Goal: Task Accomplishment & Management: Use online tool/utility

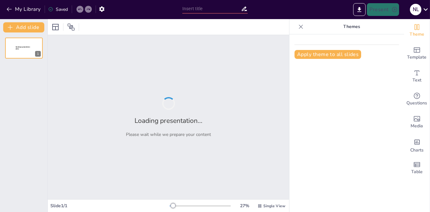
type input "Технология пошива брюк Bono: от выкройки до готового изделия"
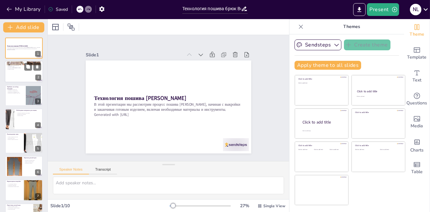
click at [16, 74] on div at bounding box center [24, 72] width 38 height 22
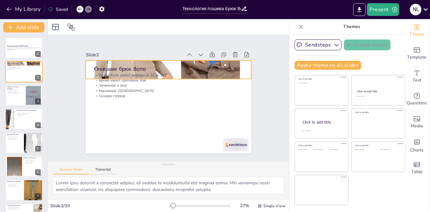
click at [158, 61] on div at bounding box center [168, 70] width 165 height 210
click at [158, 62] on div at bounding box center [168, 70] width 165 height 210
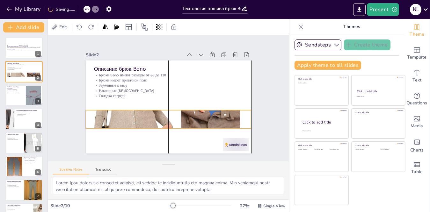
drag, startPoint x: 158, startPoint y: 62, endPoint x: 159, endPoint y: 111, distance: 49.7
click at [159, 111] on div at bounding box center [168, 119] width 165 height 210
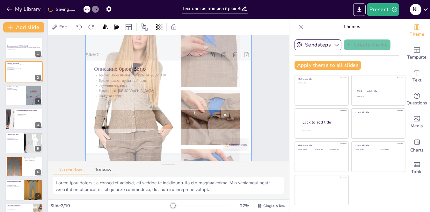
click at [258, 106] on div "Slide 1 Технология пошива [PERSON_NAME] В этой презентации мы рассмотрим процес…" at bounding box center [168, 98] width 212 height 131
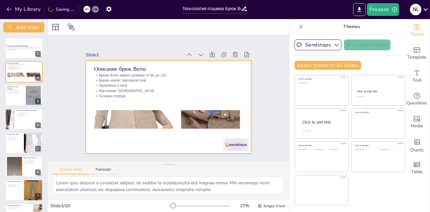
click at [196, 120] on div at bounding box center [168, 119] width 165 height 210
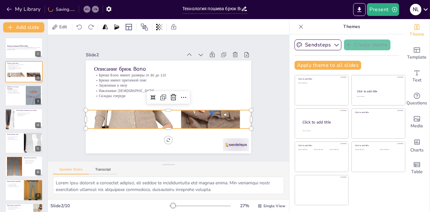
click at [164, 109] on div at bounding box center [166, 119] width 187 height 226
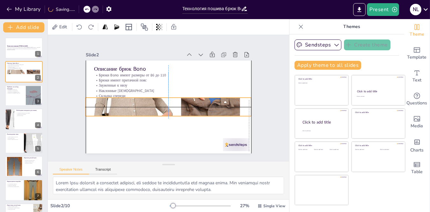
drag, startPoint x: 164, startPoint y: 108, endPoint x: 163, endPoint y: 98, distance: 10.2
click at [163, 98] on div at bounding box center [168, 107] width 165 height 210
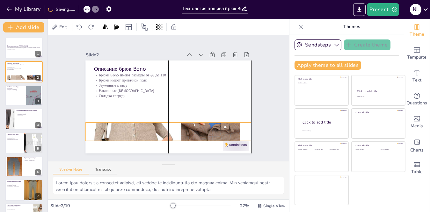
drag, startPoint x: 163, startPoint y: 102, endPoint x: 163, endPoint y: 127, distance: 24.9
click at [163, 127] on div at bounding box center [168, 132] width 165 height 210
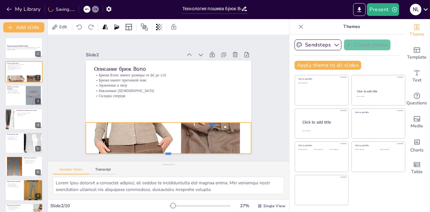
drag, startPoint x: 162, startPoint y: 139, endPoint x: 163, endPoint y: 152, distance: 12.9
click at [163, 152] on div at bounding box center [162, 156] width 165 height 22
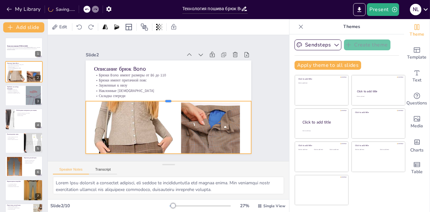
drag, startPoint x: 164, startPoint y: 120, endPoint x: 163, endPoint y: 99, distance: 21.4
click at [163, 99] on div "Описание брюк Bono Брюки Bono имеют размеры от 86 до 110 Брюки имеют притачной …" at bounding box center [168, 107] width 165 height 93
click at [262, 121] on div "Slide 1 Технология пошива [PERSON_NAME] В этой презентации мы рассмотрим процес…" at bounding box center [168, 98] width 197 height 230
click at [149, 121] on div at bounding box center [168, 132] width 165 height 210
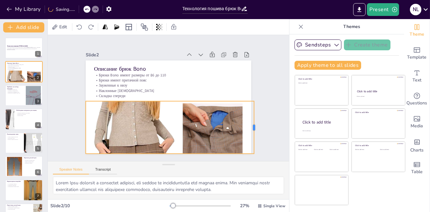
drag, startPoint x: 247, startPoint y: 125, endPoint x: 250, endPoint y: 143, distance: 18.4
click at [250, 143] on div at bounding box center [253, 136] width 11 height 53
click at [246, 142] on div "Slide 1 Технология пошива [PERSON_NAME] В этой презентации мы рассмотрим процес…" at bounding box center [169, 98] width 212 height 131
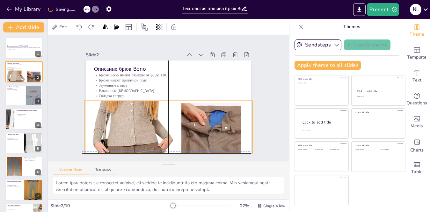
click at [245, 124] on div "Slide 1 Технология пошива [PERSON_NAME] В этой презентации мы рассмотрим процес…" at bounding box center [168, 98] width 201 height 111
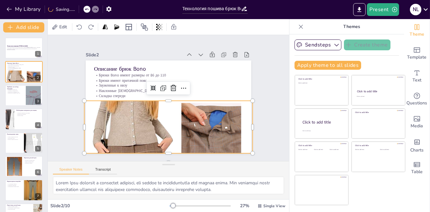
click at [251, 124] on div "Slide 1 Технология пошива [PERSON_NAME] В этой презентации мы рассмотрим процес…" at bounding box center [168, 98] width 201 height 111
click at [145, 124] on div at bounding box center [168, 132] width 168 height 213
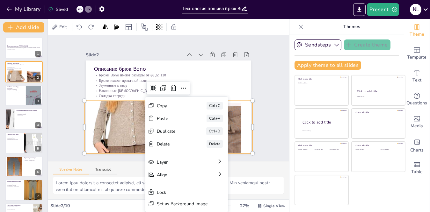
click at [131, 128] on div at bounding box center [168, 132] width 168 height 213
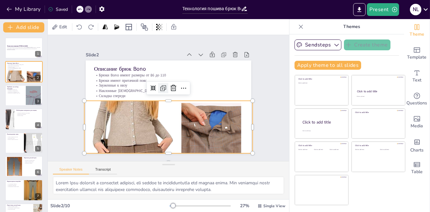
click at [160, 85] on icon at bounding box center [164, 88] width 8 height 8
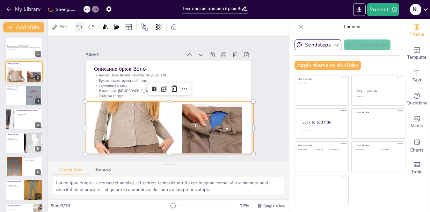
click at [81, 25] on icon at bounding box center [79, 27] width 5 height 5
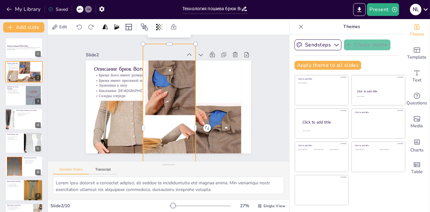
click at [159, 124] on div at bounding box center [171, 129] width 229 height 190
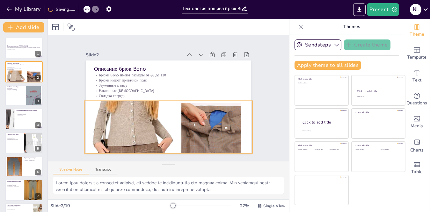
click at [160, 124] on div at bounding box center [165, 132] width 190 height 229
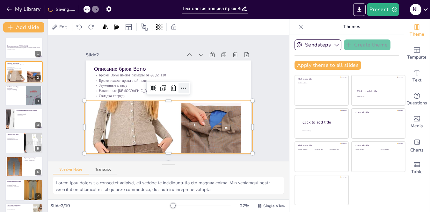
click at [180, 84] on icon at bounding box center [184, 88] width 8 height 8
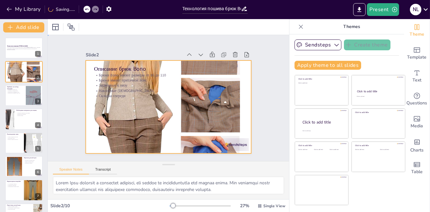
click at [190, 114] on div at bounding box center [168, 107] width 165 height 209
click at [157, 26] on icon at bounding box center [157, 27] width 7 height 7
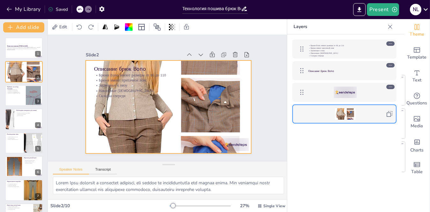
click at [359, 112] on div at bounding box center [345, 113] width 74 height 11
click at [336, 141] on div "Брюки Bono имеют размеры от 86 до 110 Брюки имеют притачной пояс Зауженные к ни…" at bounding box center [344, 132] width 114 height 197
click at [187, 116] on div at bounding box center [166, 107] width 222 height 250
click at [176, 101] on div at bounding box center [168, 107] width 165 height 209
click at [180, 119] on div at bounding box center [167, 107] width 187 height 225
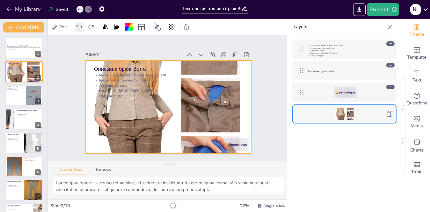
click at [82, 30] on icon at bounding box center [79, 27] width 6 height 6
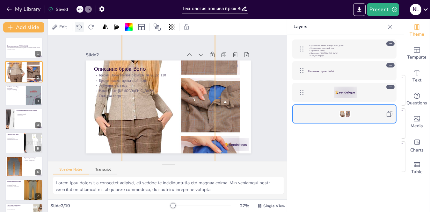
click at [82, 30] on icon at bounding box center [79, 27] width 6 height 6
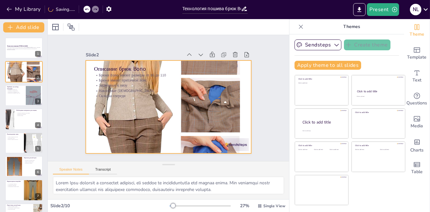
click at [203, 130] on div at bounding box center [167, 107] width 187 height 225
click at [203, 126] on div at bounding box center [167, 107] width 187 height 225
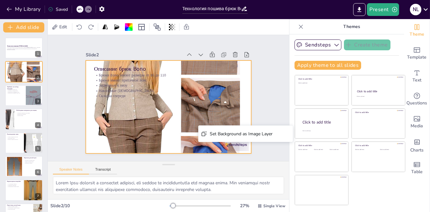
click at [233, 97] on div at bounding box center [168, 107] width 165 height 209
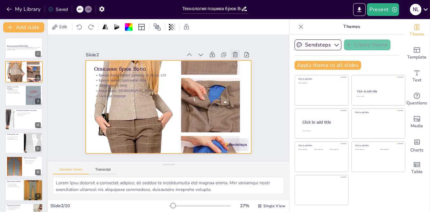
click at [236, 59] on icon at bounding box center [239, 62] width 7 height 7
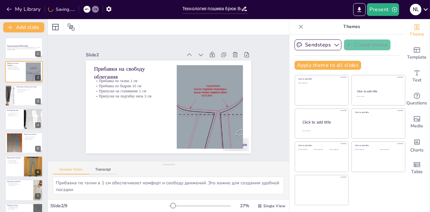
click at [84, 9] on div at bounding box center [87, 9] width 7 height 7
type textarea "Lorem Ipsu dolorsit a consectet adipisci, eli seddoe te incididuntutla etd magn…"
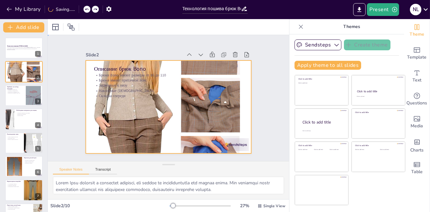
click at [179, 114] on div at bounding box center [167, 107] width 186 height 225
click at [179, 114] on div at bounding box center [168, 107] width 165 height 209
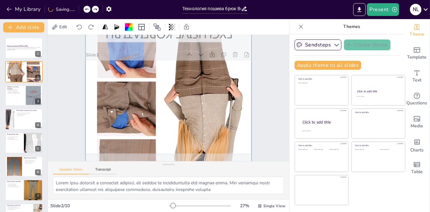
click at [179, 114] on div at bounding box center [167, 107] width 195 height 234
click at [182, 85] on div at bounding box center [167, 106] width 195 height 233
click at [182, 85] on div at bounding box center [166, 107] width 214 height 248
click at [171, 94] on div at bounding box center [167, 106] width 195 height 233
click at [167, 126] on div at bounding box center [167, 107] width 195 height 234
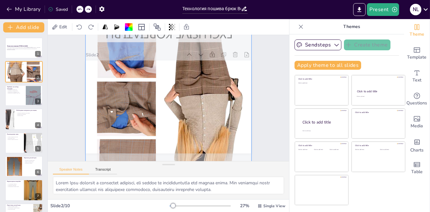
click at [167, 126] on div at bounding box center [167, 107] width 214 height 248
click at [167, 126] on div at bounding box center [167, 107] width 195 height 234
click at [252, 111] on div "Slide 1 Технология пошива [PERSON_NAME] В этой презентации мы рассмотрим процес…" at bounding box center [168, 98] width 201 height 111
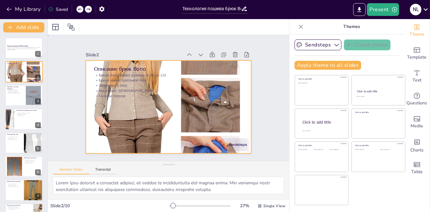
click at [178, 122] on div at bounding box center [168, 107] width 165 height 209
click at [59, 25] on span "Edit" at bounding box center [63, 27] width 10 height 6
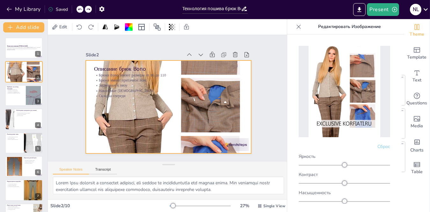
click at [342, 80] on img at bounding box center [345, 92] width 72 height 92
click at [378, 144] on ya-tr-span "Сброс" at bounding box center [384, 147] width 13 height 6
click at [346, 86] on img at bounding box center [345, 92] width 72 height 92
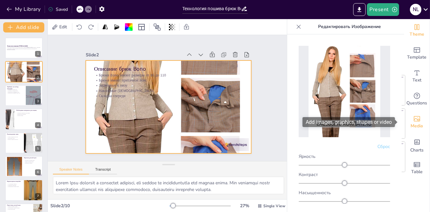
click at [416, 121] on icon "Add images, graphics, shapes or video" at bounding box center [417, 119] width 8 height 8
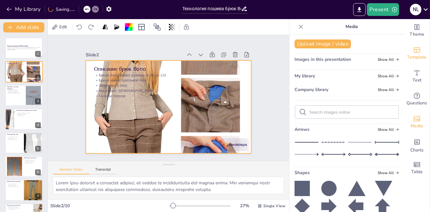
click at [413, 46] on icon "Add ready made slides" at bounding box center [417, 50] width 8 height 8
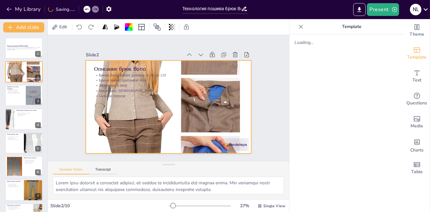
click at [298, 26] on icon at bounding box center [301, 27] width 6 height 6
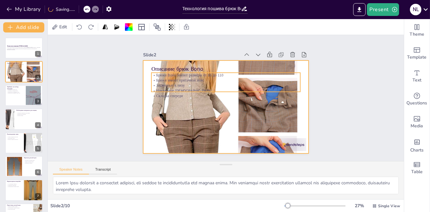
click at [185, 83] on p "Зауженные к низу" at bounding box center [231, 109] width 138 height 65
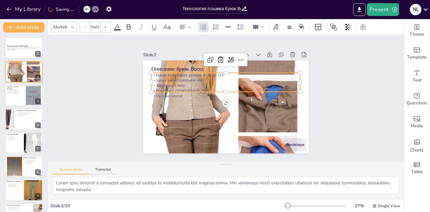
type input "32"
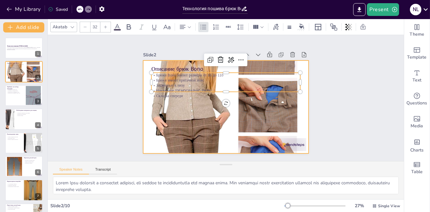
click at [184, 112] on div at bounding box center [223, 107] width 205 height 239
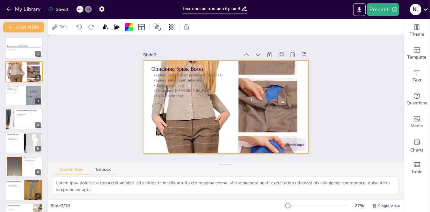
click at [205, 135] on div at bounding box center [225, 107] width 187 height 225
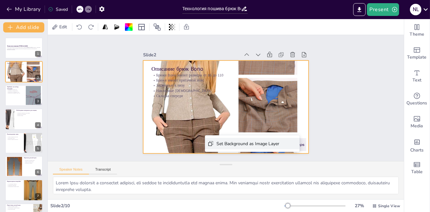
click at [246, 182] on div "Set Background as Image Layer" at bounding box center [277, 191] width 63 height 19
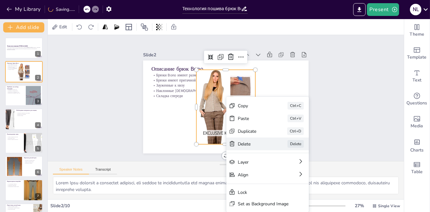
click at [276, 182] on div "Delete" at bounding box center [292, 186] width 32 height 9
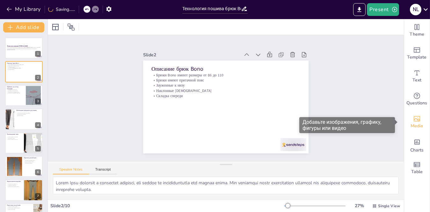
click at [416, 120] on div "Media" at bounding box center [417, 122] width 26 height 23
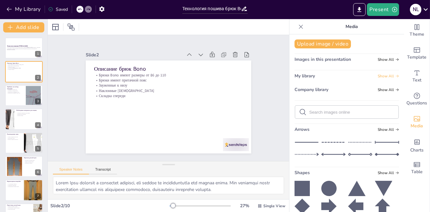
click at [380, 77] on span "Show All" at bounding box center [388, 76] width 21 height 4
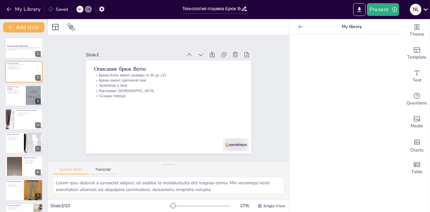
click at [298, 28] on icon at bounding box center [301, 27] width 6 height 6
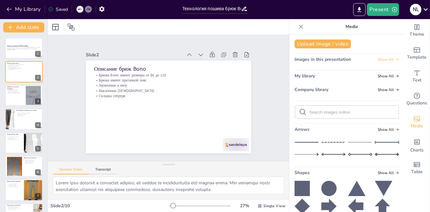
click at [383, 60] on span "Show All" at bounding box center [388, 59] width 21 height 4
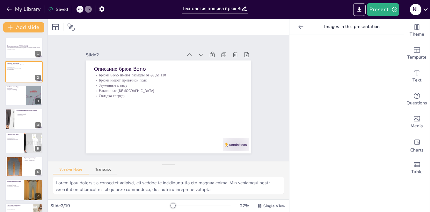
click at [298, 26] on icon at bounding box center [301, 27] width 6 height 6
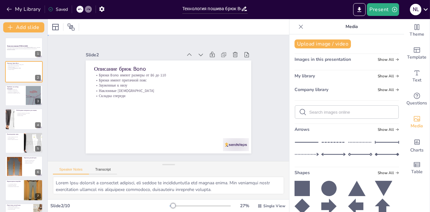
click at [59, 81] on div "Slide 1 Технология пошива [PERSON_NAME] В этой презентации мы рассмотрим процес…" at bounding box center [168, 98] width 241 height 126
click at [22, 29] on button "Add slide" at bounding box center [23, 27] width 41 height 10
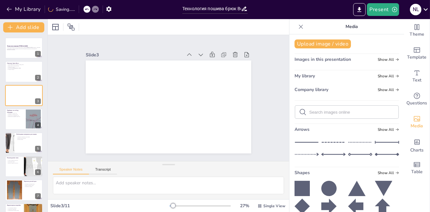
click at [80, 9] on div "My Library Saving......" at bounding box center [57, 8] width 115 height 11
click at [87, 7] on icon at bounding box center [87, 9] width 4 height 4
type textarea "Lorem Ipsu dolorsit a consectet adipisci, eli seddoe te incididuntutla etd magn…"
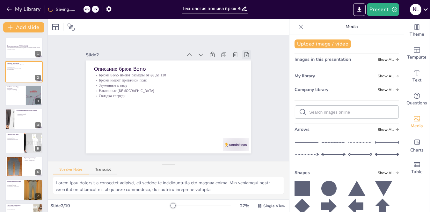
click at [245, 52] on icon at bounding box center [247, 54] width 4 height 5
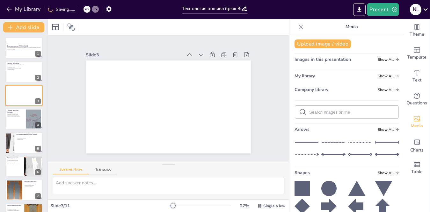
click at [82, 8] on div "My Library Saving......" at bounding box center [57, 8] width 115 height 11
click at [80, 8] on icon at bounding box center [80, 9] width 4 height 4
type textarea "Lorem Ipsu dolorsit a consectet adipisci, eli seddoe te incididuntutla etd magn…"
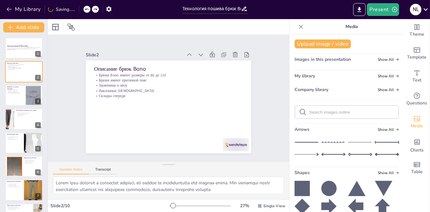
click at [108, 166] on div "Speaker Notes Transcript" at bounding box center [85, 170] width 64 height 8
click at [109, 172] on button "Transcript" at bounding box center [103, 171] width 28 height 7
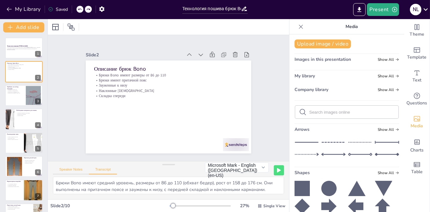
click at [68, 171] on button "Speaker Notes" at bounding box center [71, 171] width 36 height 7
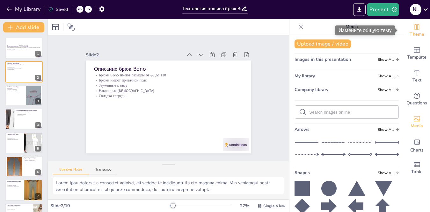
click at [416, 29] on div "Theme" at bounding box center [417, 30] width 26 height 23
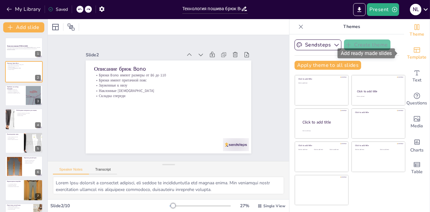
click at [412, 55] on span "Template" at bounding box center [416, 57] width 19 height 7
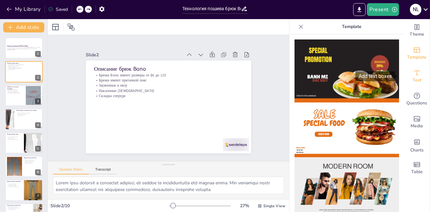
click at [413, 77] on span "Text" at bounding box center [417, 80] width 9 height 7
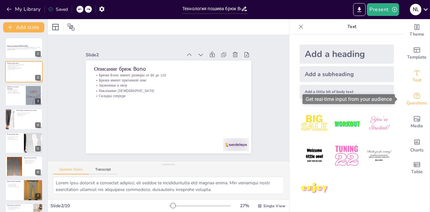
click at [413, 98] on icon "Get real-time input from your audience" at bounding box center [417, 96] width 8 height 8
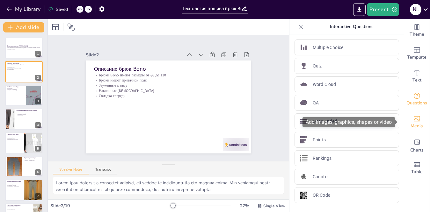
click at [413, 122] on icon "Add images, graphics, shapes or video" at bounding box center [417, 119] width 8 height 8
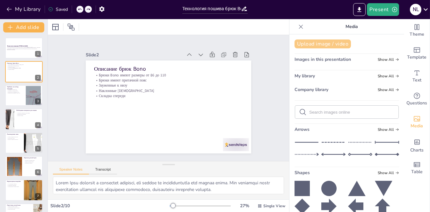
click at [306, 43] on button "Upload image / video" at bounding box center [323, 44] width 56 height 9
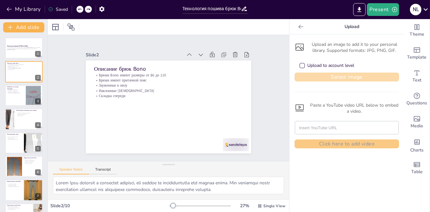
click at [334, 74] on button "Select image" at bounding box center [347, 77] width 105 height 9
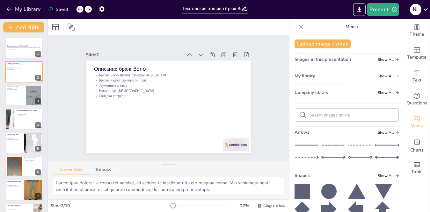
click at [309, 83] on img at bounding box center [320, 83] width 50 height 0
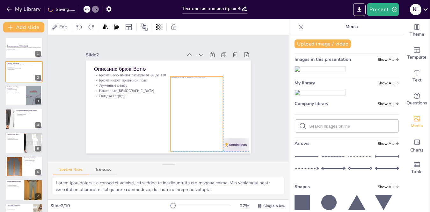
drag, startPoint x: 156, startPoint y: 104, endPoint x: 185, endPoint y: 109, distance: 29.9
click at [185, 109] on div at bounding box center [196, 114] width 53 height 75
click at [224, 92] on div at bounding box center [227, 95] width 6 height 6
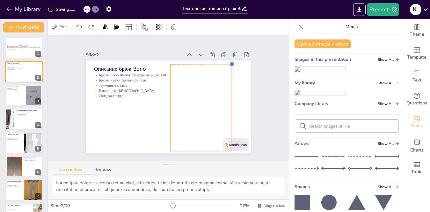
drag, startPoint x: 219, startPoint y: 73, endPoint x: 228, endPoint y: 73, distance: 9.0
click at [228, 73] on div "Описание брюк Bono Брюки Bono имеют размеры от 86 до 110 Брюки имеют притачной …" at bounding box center [167, 107] width 174 height 110
click at [267, 98] on div "Slide 1 Технология пошива [PERSON_NAME] В этой презентации мы рассмотрим процес…" at bounding box center [169, 98] width 264 height 255
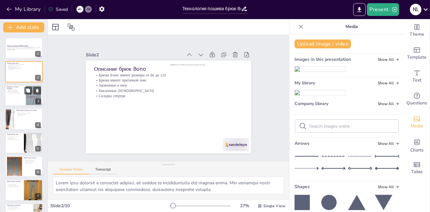
click at [18, 96] on div at bounding box center [24, 96] width 38 height 22
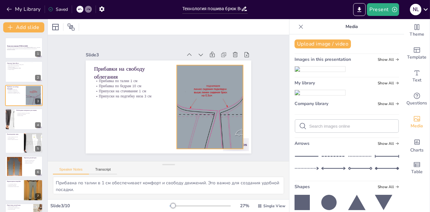
click at [202, 100] on div at bounding box center [207, 115] width 127 height 105
click at [211, 49] on icon at bounding box center [215, 53] width 8 height 8
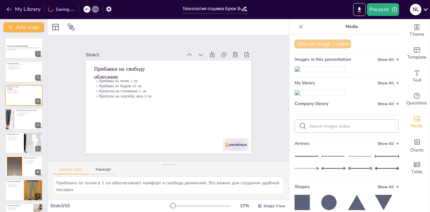
click at [301, 44] on button "Upload image / video" at bounding box center [323, 44] width 56 height 9
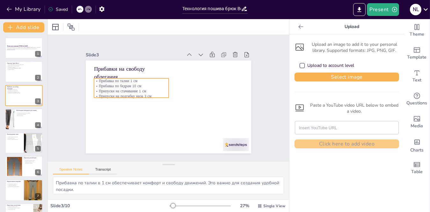
click at [108, 79] on p "Прибавка по талии 1 см" at bounding box center [131, 80] width 75 height 5
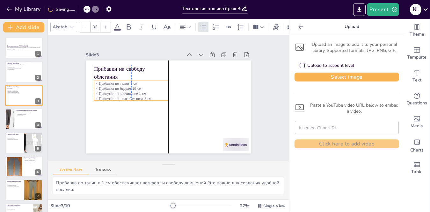
click at [73, 91] on div "Slide 1 Технология пошива [PERSON_NAME] В этой презентации мы рассмотрим процес…" at bounding box center [169, 98] width 220 height 150
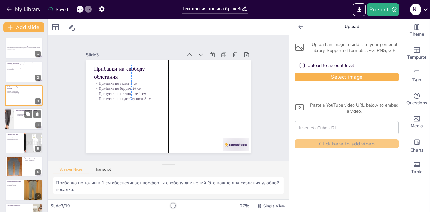
click at [8, 119] on div at bounding box center [9, 119] width 41 height 22
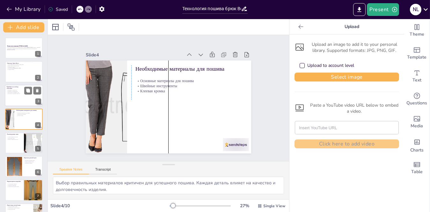
click at [15, 96] on div at bounding box center [24, 96] width 38 height 22
type textarea "Прибавка по талии в 1 см обеспечивает комфорт и свободу движений. Это важно для…"
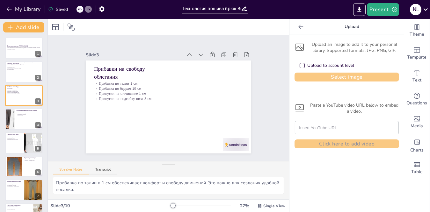
click at [363, 74] on button "Select image" at bounding box center [347, 77] width 105 height 9
click at [312, 187] on div "Upload an image to add it to your personal library. Supported formats: JPG, PNG…" at bounding box center [347, 123] width 115 height 178
click at [361, 78] on button "Select image" at bounding box center [347, 77] width 105 height 9
click at [307, 63] on div "Upload to account level" at bounding box center [330, 65] width 47 height 6
click at [322, 77] on button "Select image" at bounding box center [347, 77] width 105 height 9
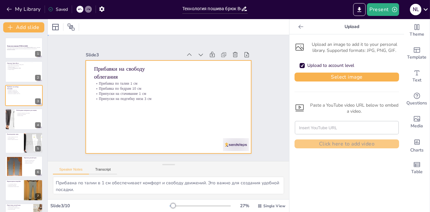
click at [200, 97] on div at bounding box center [168, 107] width 165 height 93
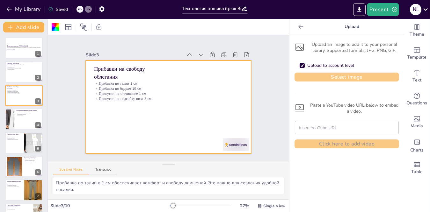
click at [305, 80] on button "Select image" at bounding box center [347, 77] width 105 height 9
click at [298, 27] on icon at bounding box center [300, 27] width 5 height 4
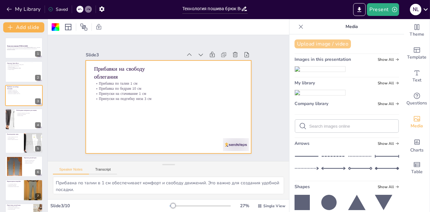
click at [305, 44] on button "Upload image / video" at bounding box center [323, 44] width 56 height 9
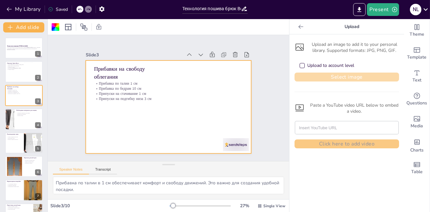
click at [312, 75] on button "Select image" at bounding box center [347, 77] width 105 height 9
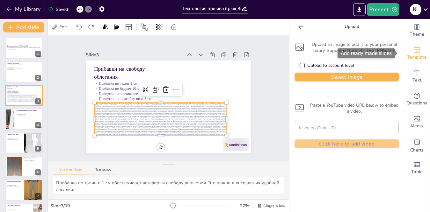
click at [412, 57] on span "Template" at bounding box center [416, 57] width 19 height 7
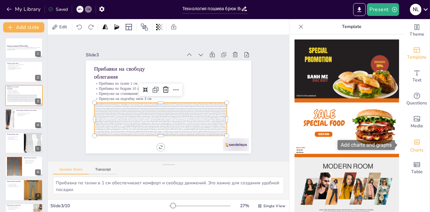
click at [415, 145] on icon "Add charts and graphs" at bounding box center [417, 142] width 7 height 7
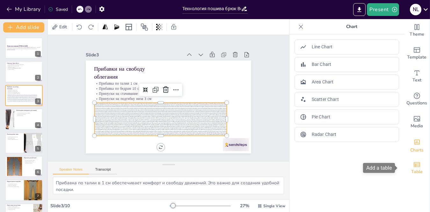
click at [413, 172] on span "Table" at bounding box center [416, 172] width 11 height 7
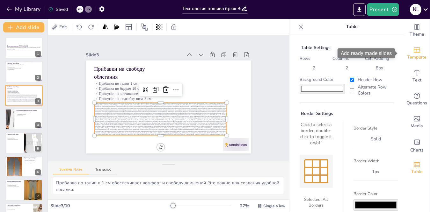
click at [416, 55] on span "Template" at bounding box center [416, 57] width 19 height 7
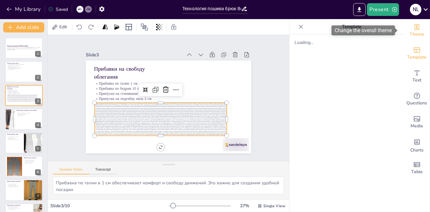
click at [413, 30] on icon "Change the overall theme" at bounding box center [417, 27] width 8 height 8
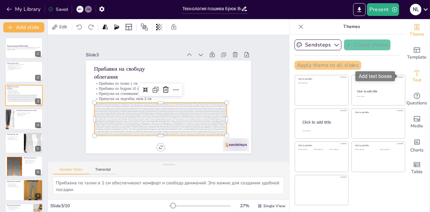
click at [414, 74] on icon "Add text boxes" at bounding box center [417, 73] width 8 height 8
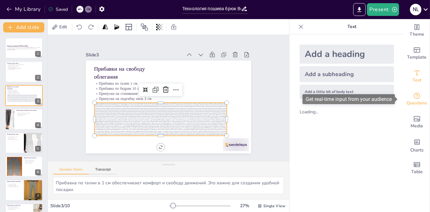
click at [415, 102] on span "Questions" at bounding box center [417, 103] width 21 height 7
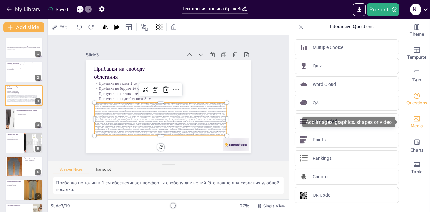
click at [413, 118] on icon "Add images, graphics, shapes or video" at bounding box center [417, 119] width 8 height 8
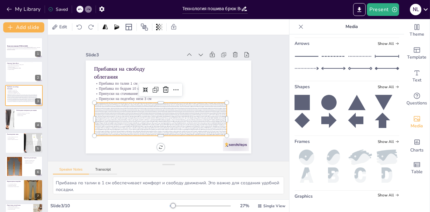
scroll to position [200, 0]
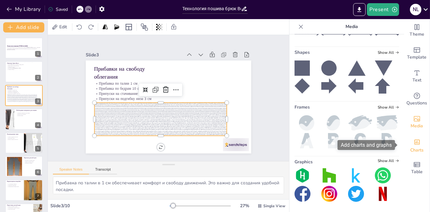
click at [414, 145] on icon "Add charts and graphs" at bounding box center [417, 142] width 7 height 7
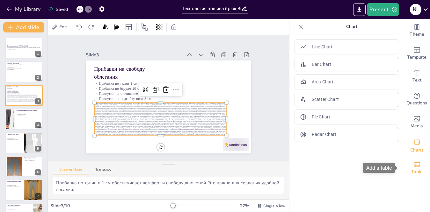
click at [416, 165] on icon "Add a table" at bounding box center [417, 165] width 8 height 8
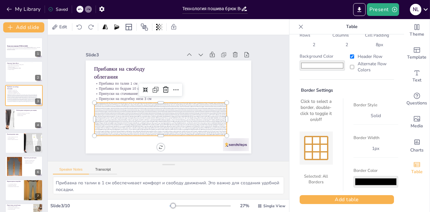
scroll to position [24, 0]
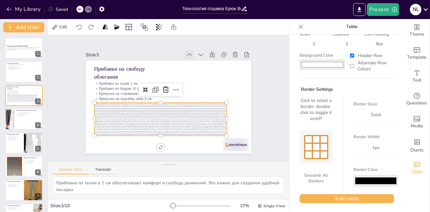
click at [186, 54] on icon at bounding box center [189, 55] width 6 height 6
